Goal: Task Accomplishment & Management: Use online tool/utility

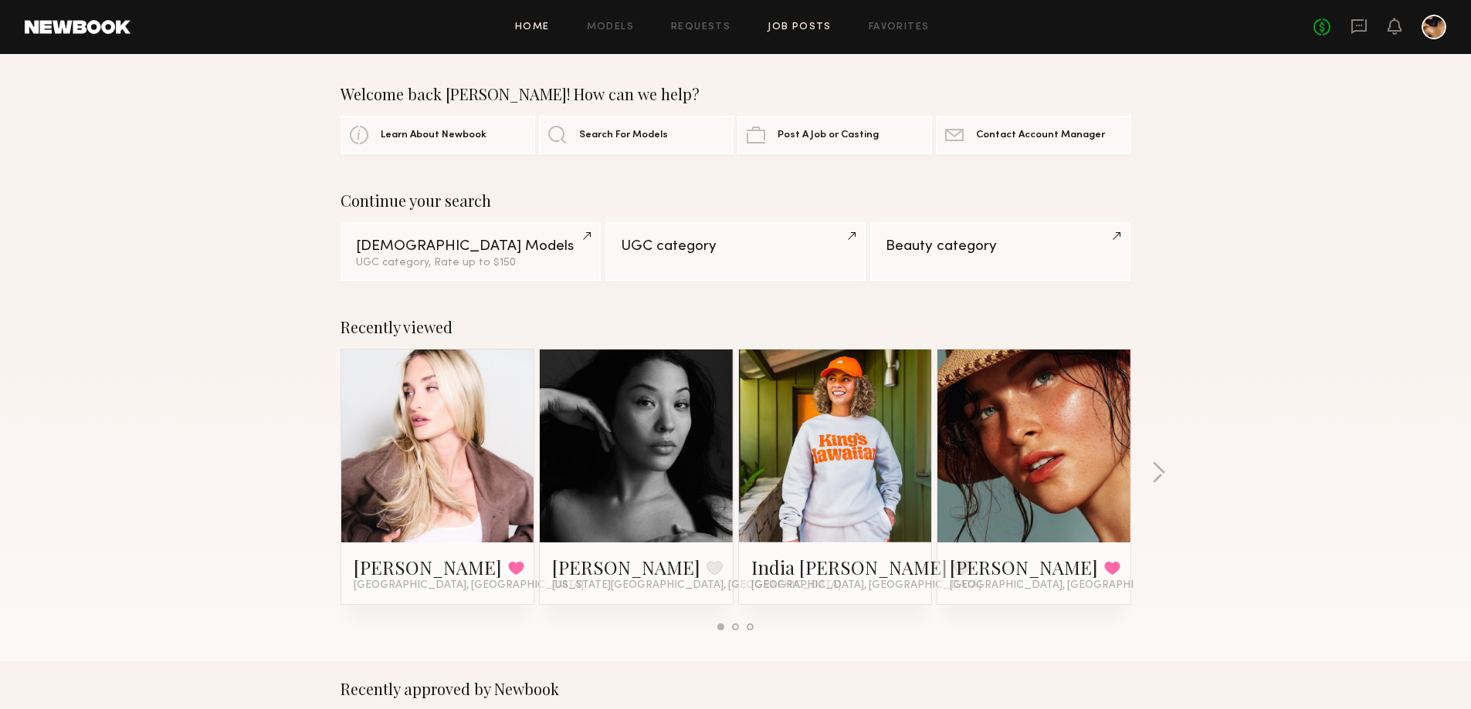
click at [800, 28] on link "Job Posts" at bounding box center [799, 27] width 64 height 10
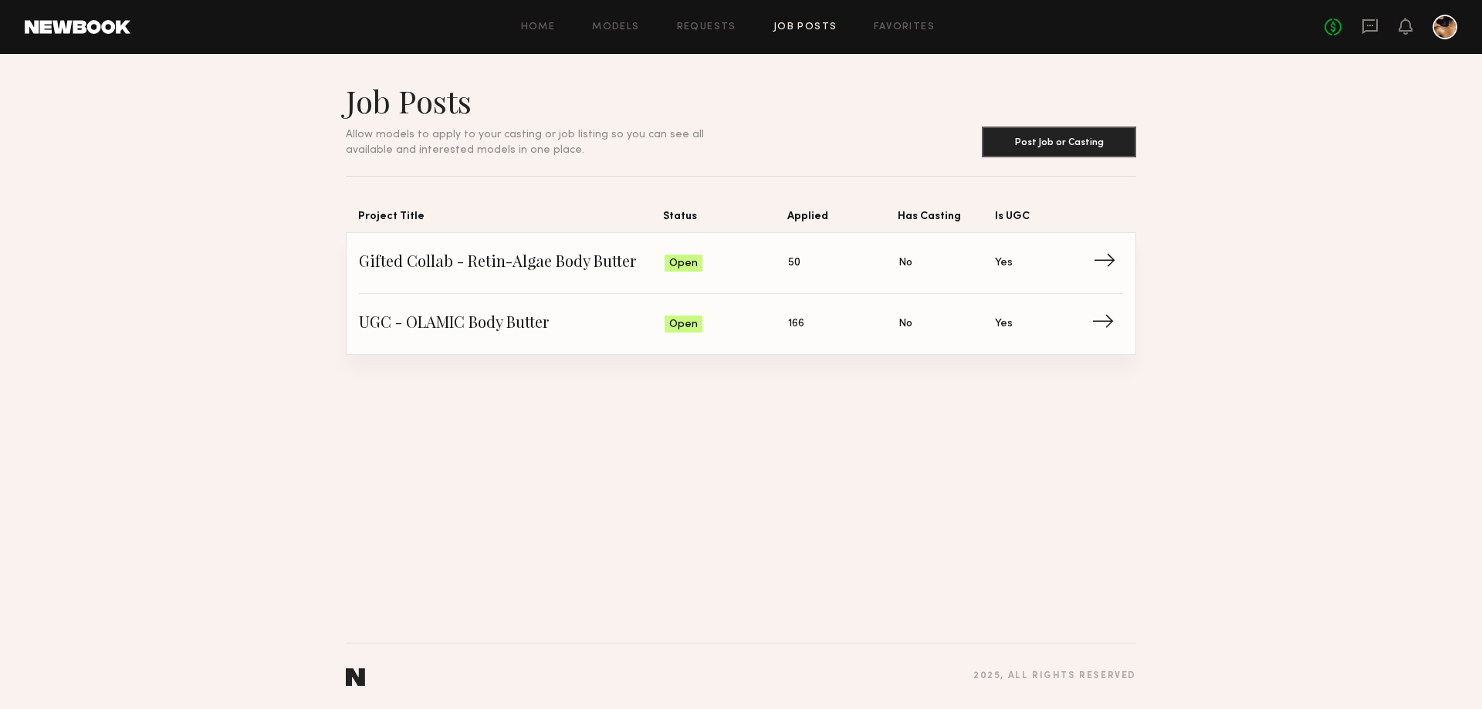
click at [786, 255] on span "Status: Open" at bounding box center [727, 263] width 124 height 23
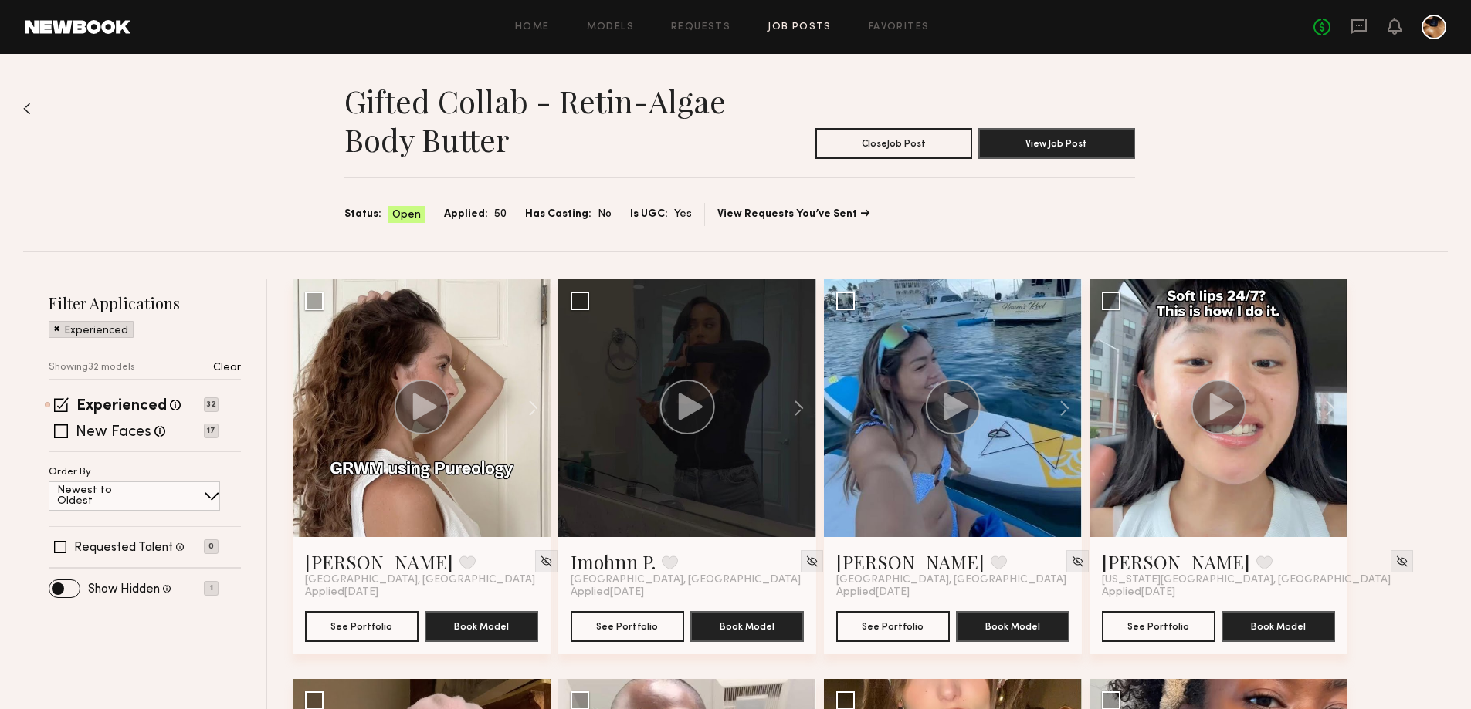
click at [27, 107] on img at bounding box center [27, 109] width 8 height 12
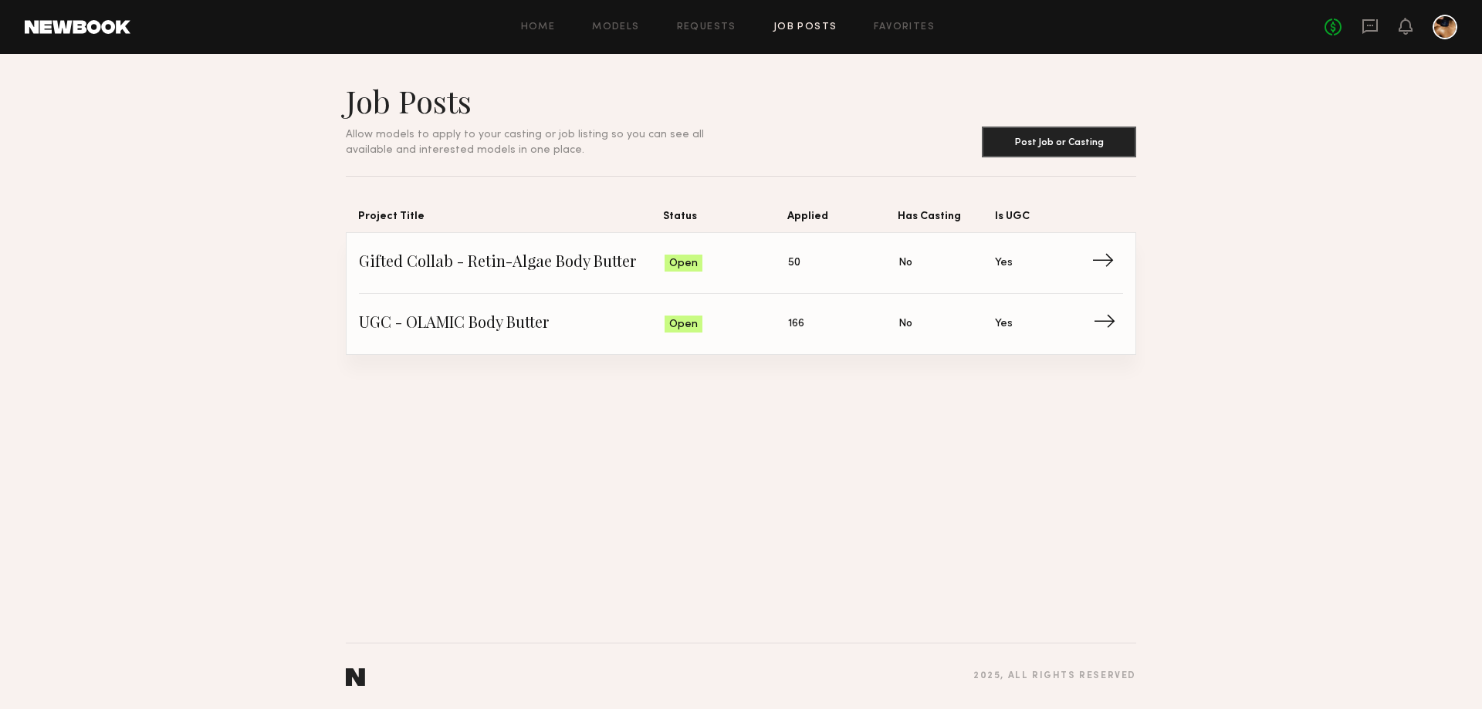
click at [590, 313] on span "UGC - OLAMIC Body Butter" at bounding box center [512, 324] width 306 height 23
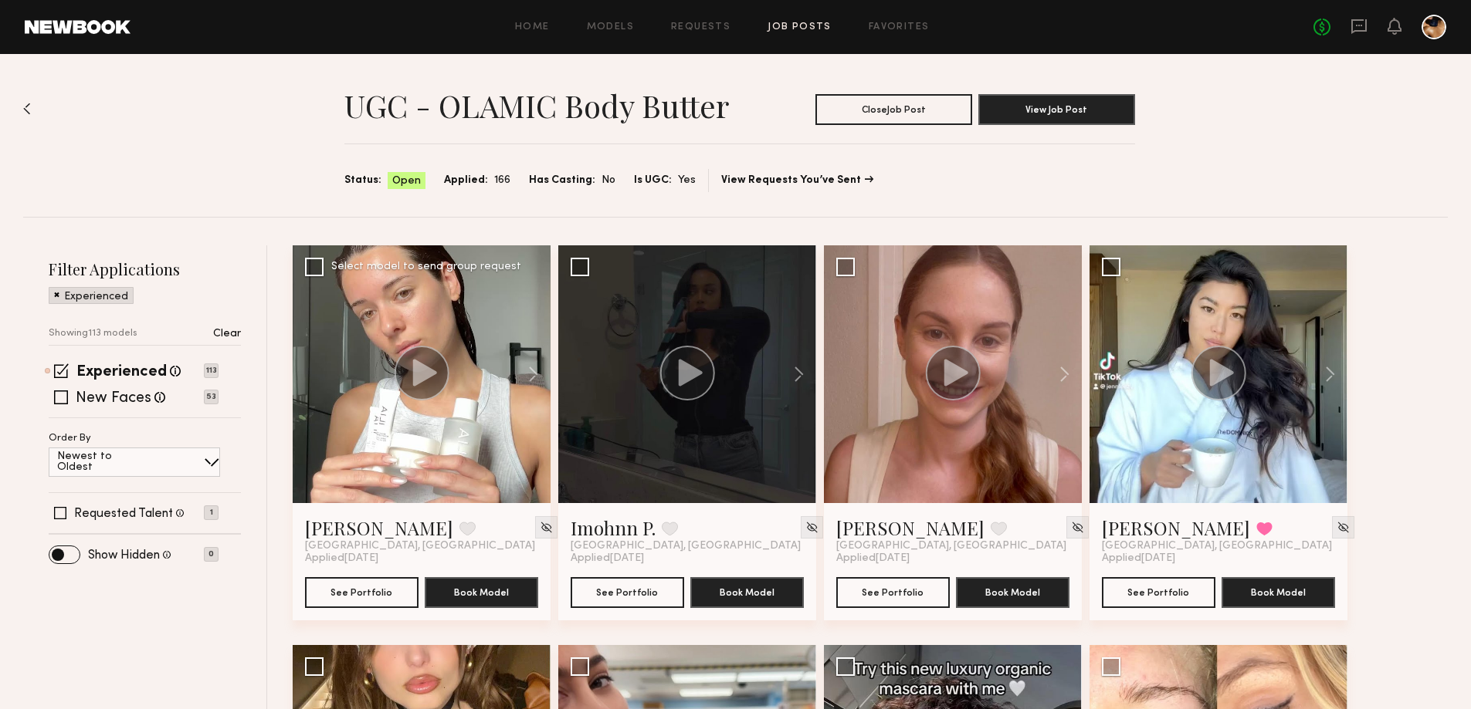
click at [433, 401] on div at bounding box center [422, 375] width 56 height 58
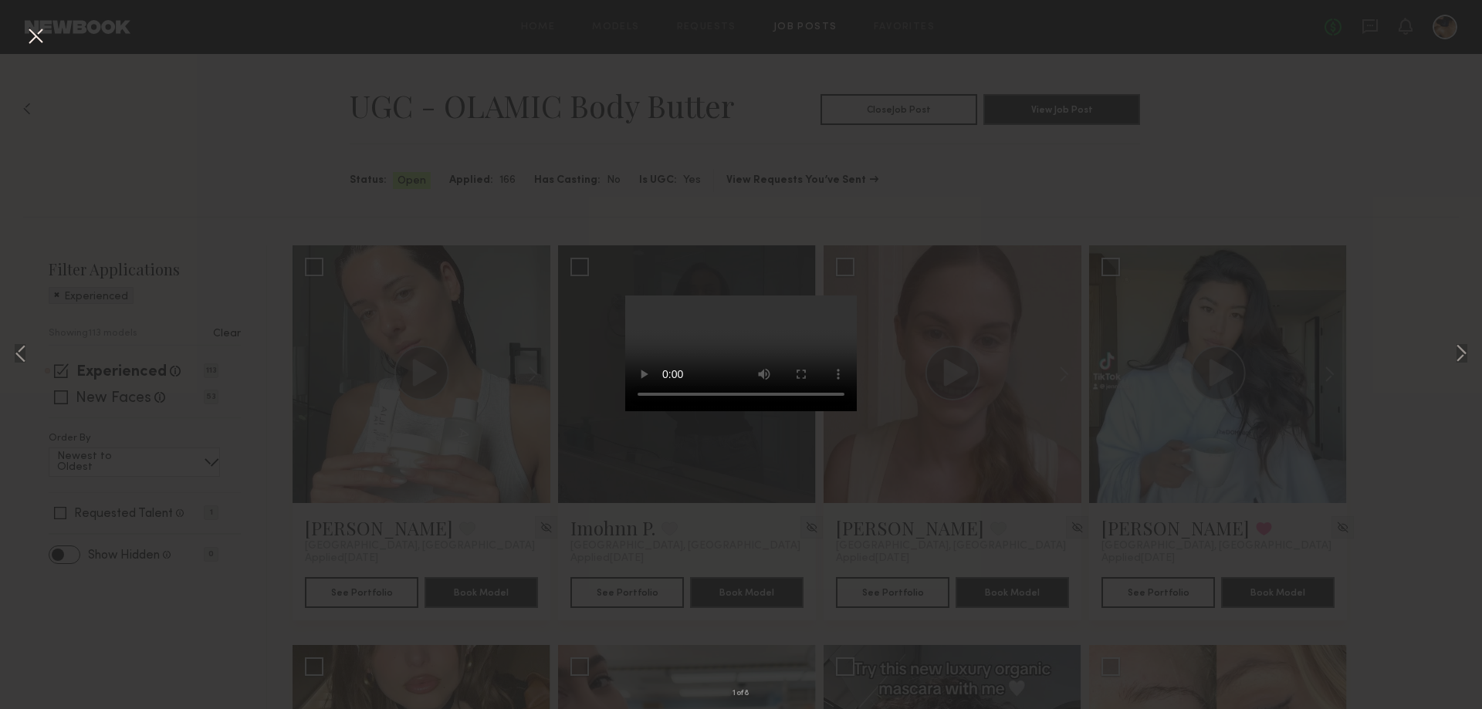
click at [979, 187] on div "1 of 8" at bounding box center [741, 354] width 1482 height 709
click at [1457, 345] on button at bounding box center [1461, 354] width 19 height 567
click at [1458, 345] on button at bounding box center [1461, 354] width 19 height 567
click at [1460, 345] on button at bounding box center [1461, 354] width 19 height 567
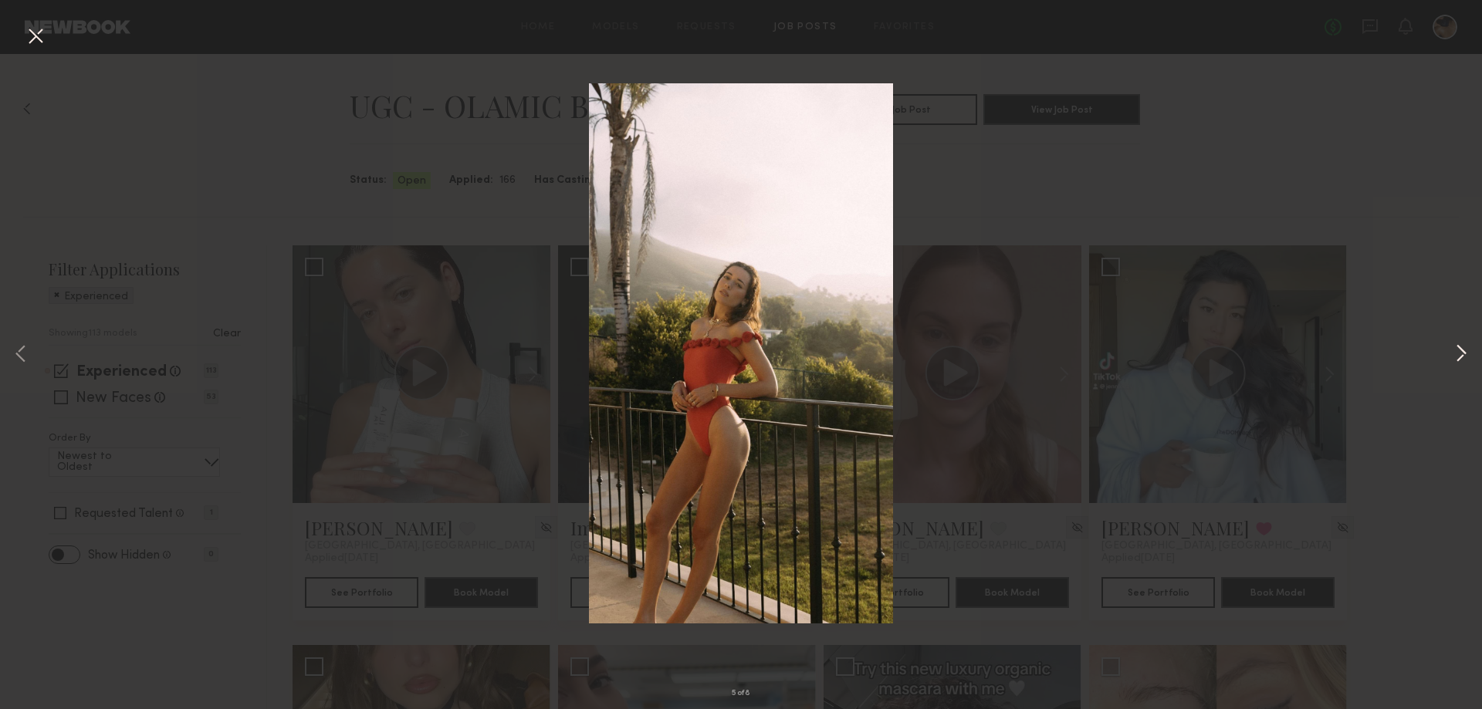
click at [1460, 345] on button at bounding box center [1461, 354] width 19 height 567
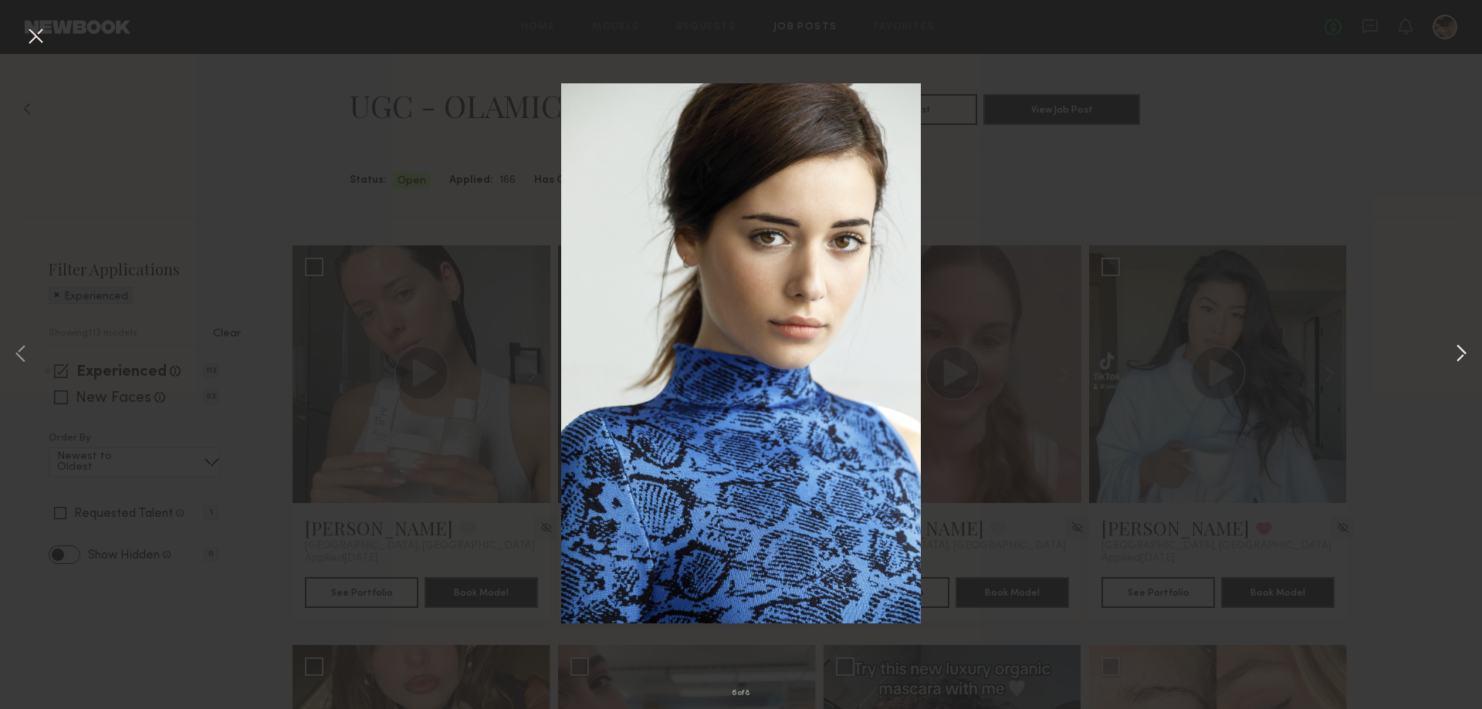
click at [1460, 345] on button at bounding box center [1461, 354] width 19 height 567
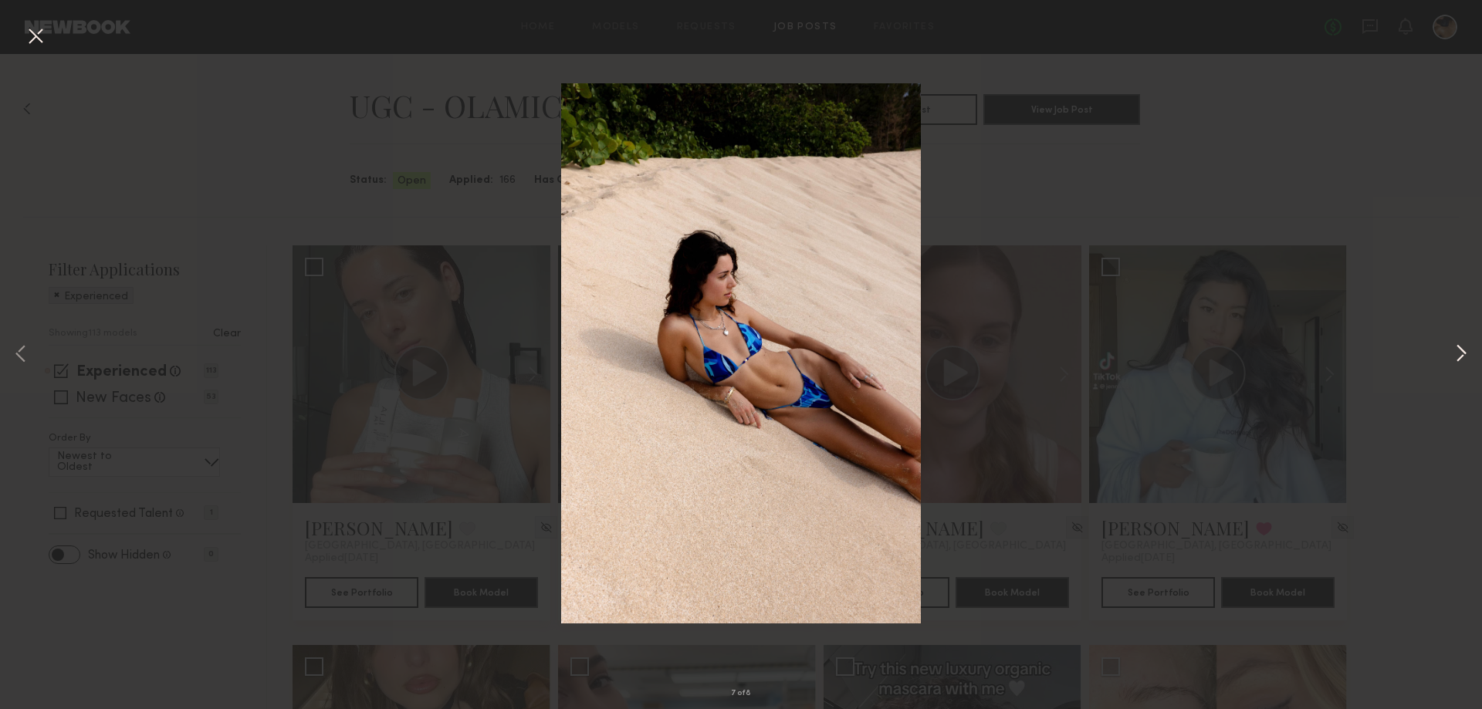
click at [1460, 345] on button at bounding box center [1461, 354] width 19 height 567
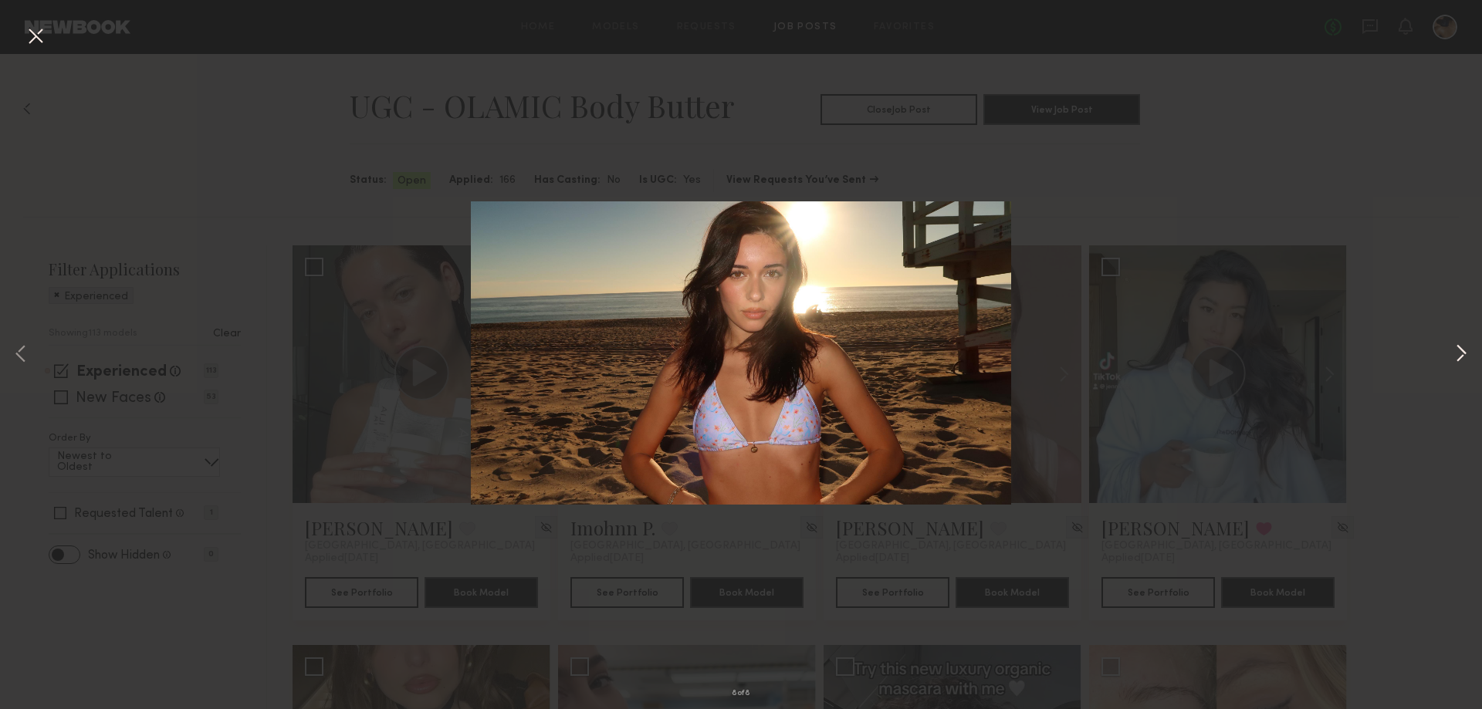
click at [1460, 345] on button at bounding box center [1461, 354] width 19 height 567
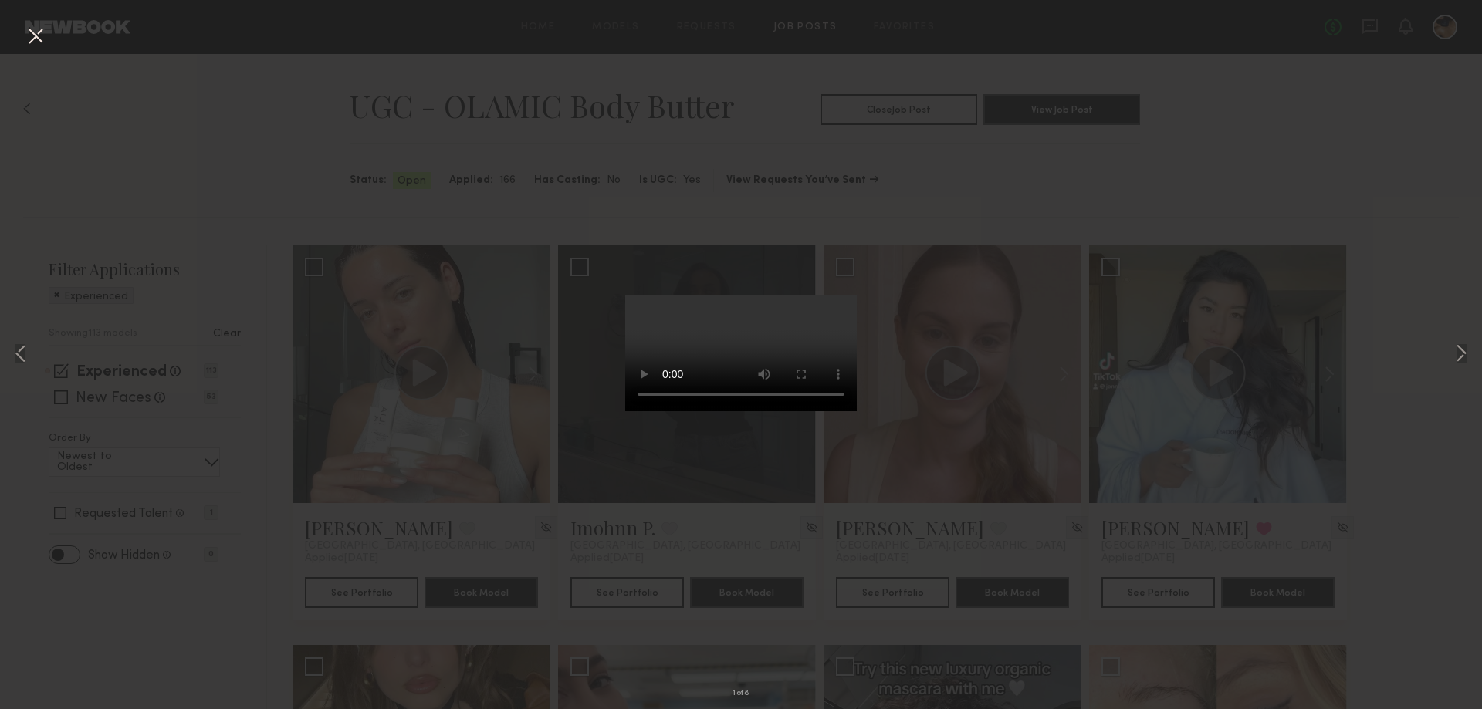
click at [1070, 146] on div "1 of 8" at bounding box center [741, 354] width 1482 height 709
click at [42, 29] on button at bounding box center [35, 37] width 25 height 28
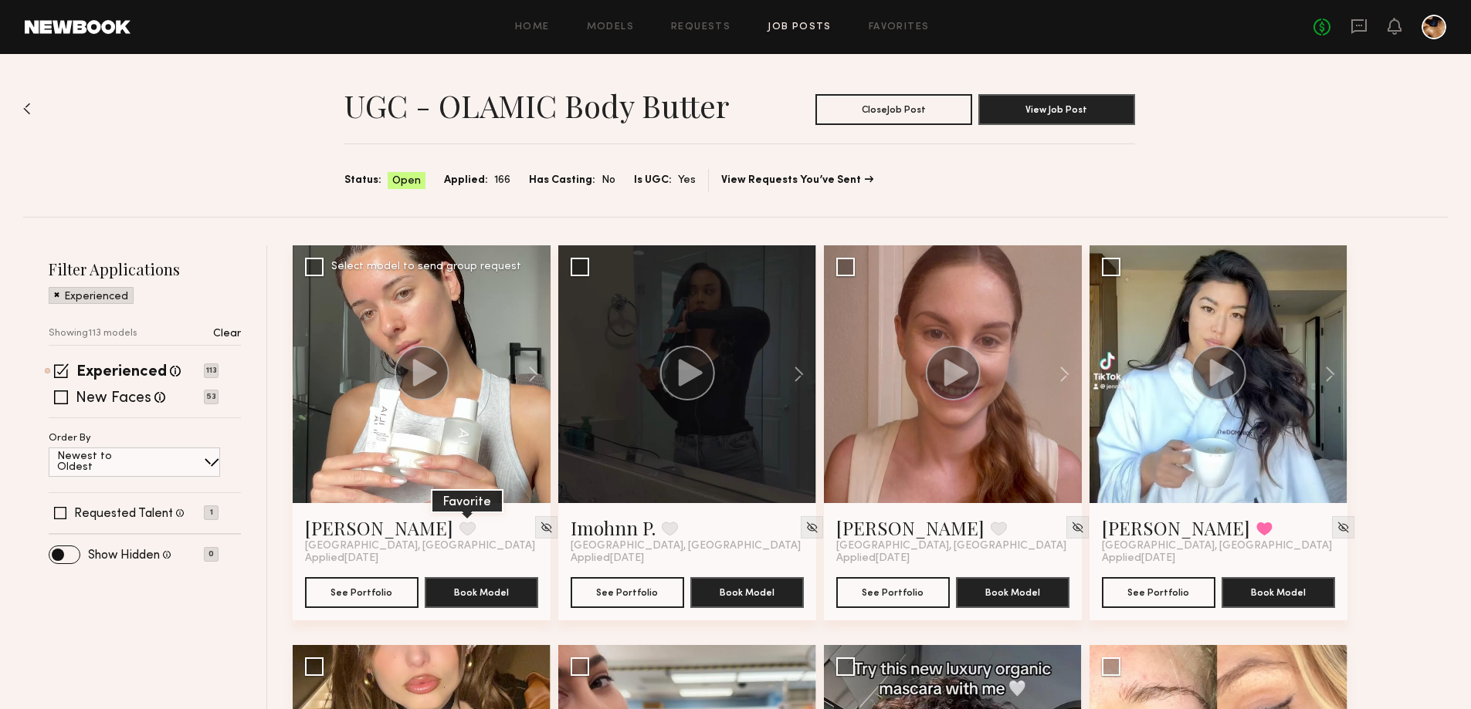
click at [459, 527] on button at bounding box center [467, 529] width 16 height 14
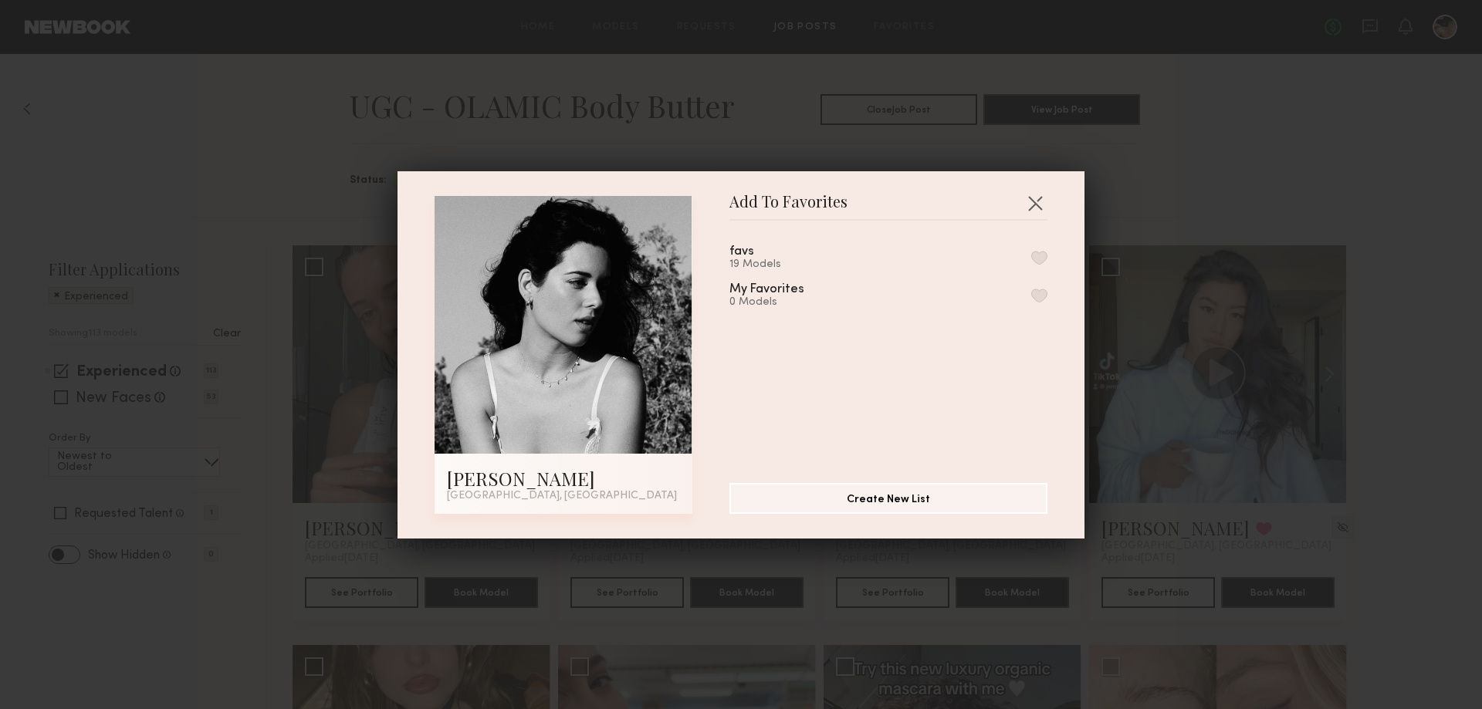
click at [1031, 257] on button "button" at bounding box center [1039, 258] width 16 height 14
click at [1033, 200] on button "button" at bounding box center [1035, 203] width 25 height 25
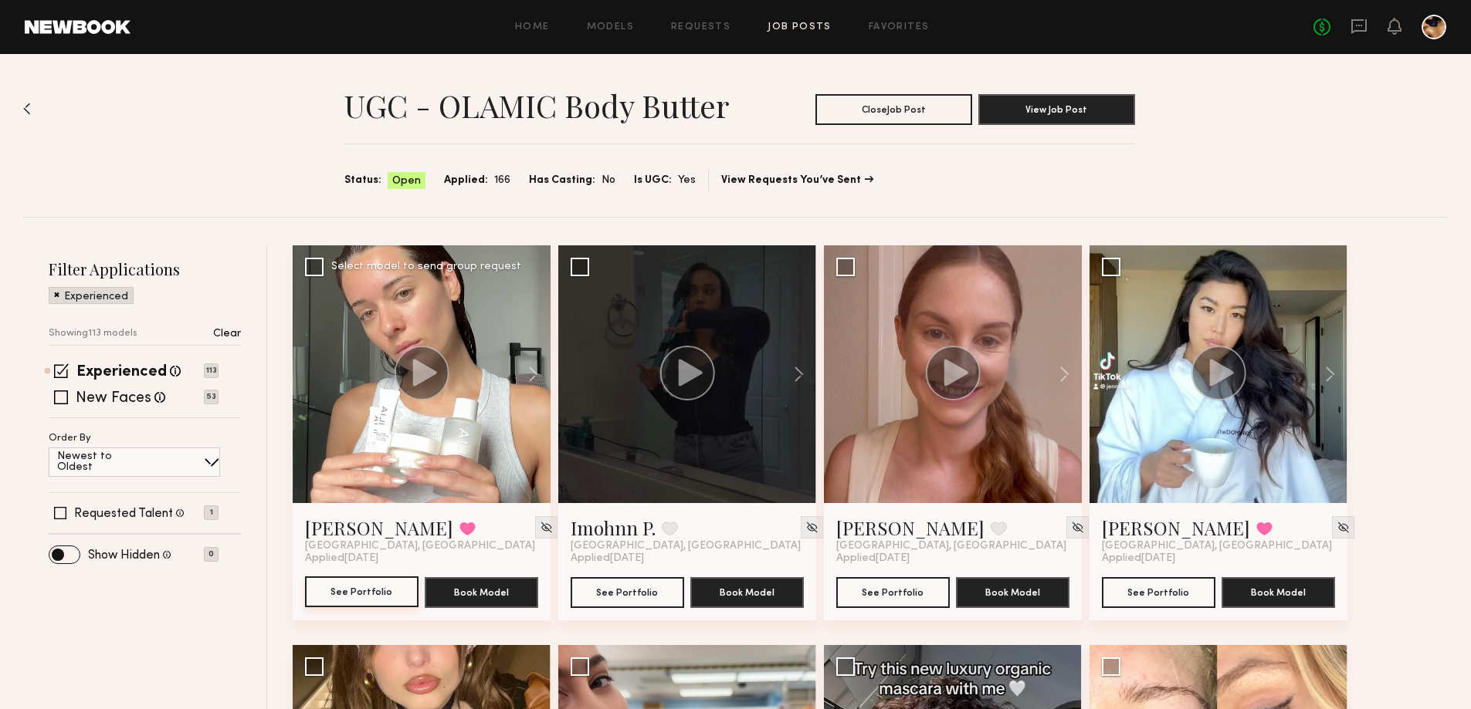
click at [371, 593] on button "See Portfolio" at bounding box center [361, 592] width 113 height 31
click at [24, 110] on img at bounding box center [27, 109] width 8 height 12
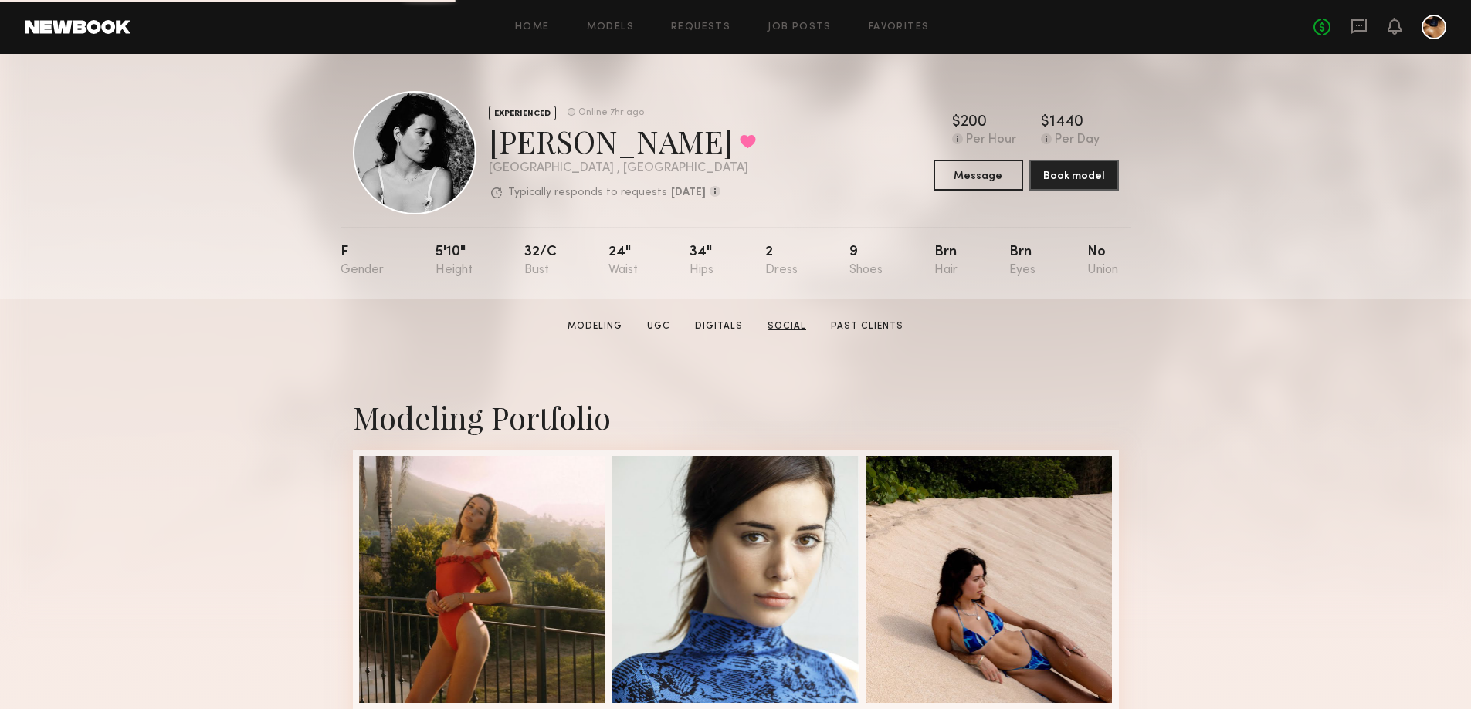
click at [787, 328] on link "Social" at bounding box center [786, 327] width 51 height 14
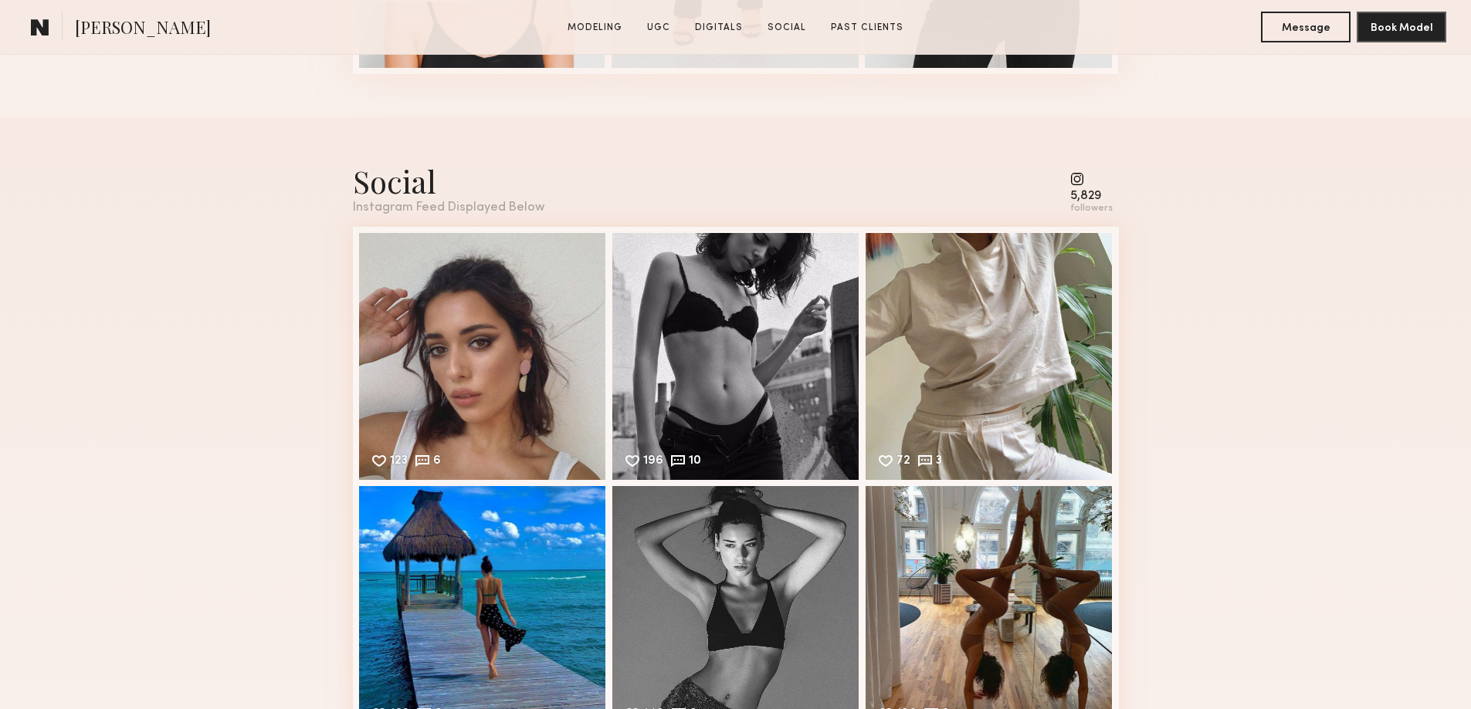
scroll to position [2821, 0]
